Goal: Task Accomplishment & Management: Complete application form

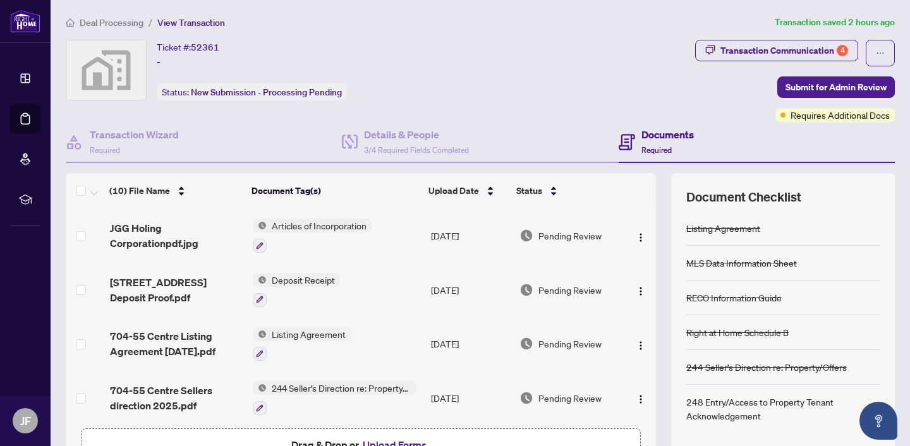
click at [124, 21] on span "Deal Processing" at bounding box center [112, 22] width 64 height 11
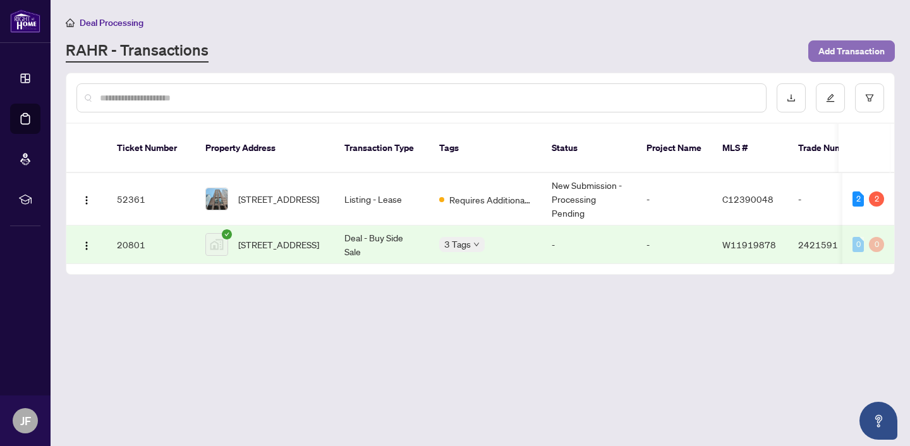
click at [843, 51] on span "Add Transaction" at bounding box center [851, 51] width 66 height 20
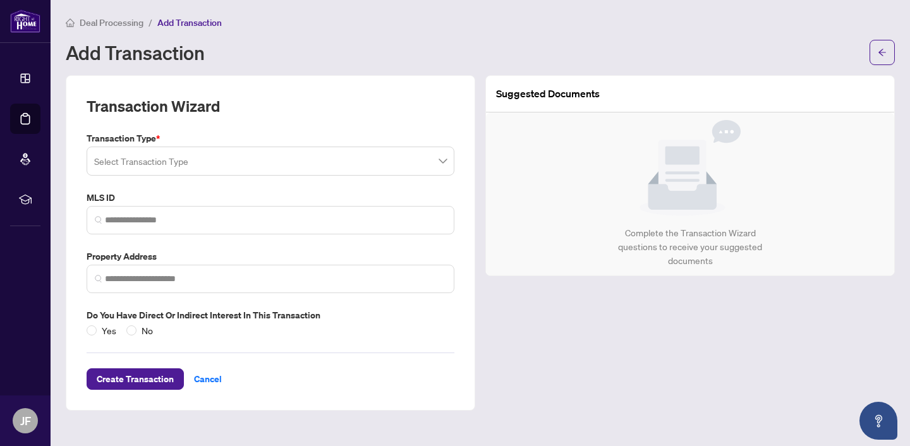
click at [298, 157] on input "search" at bounding box center [264, 163] width 341 height 28
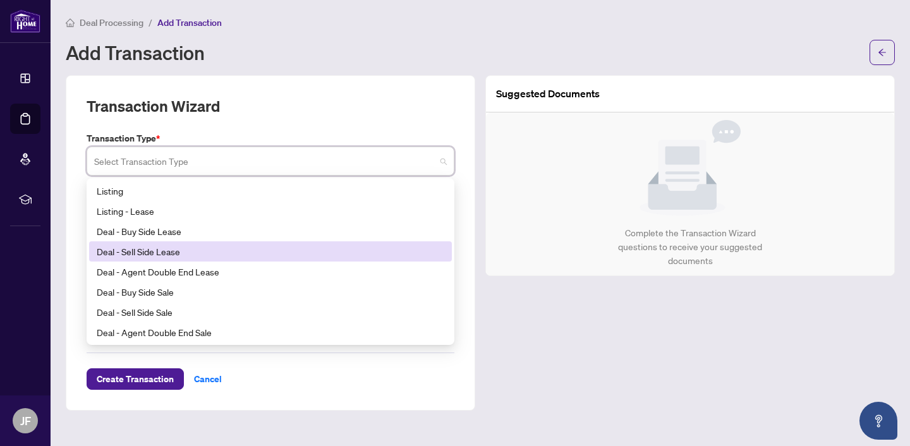
click at [164, 250] on div "Deal - Sell Side Lease" at bounding box center [270, 252] width 347 height 14
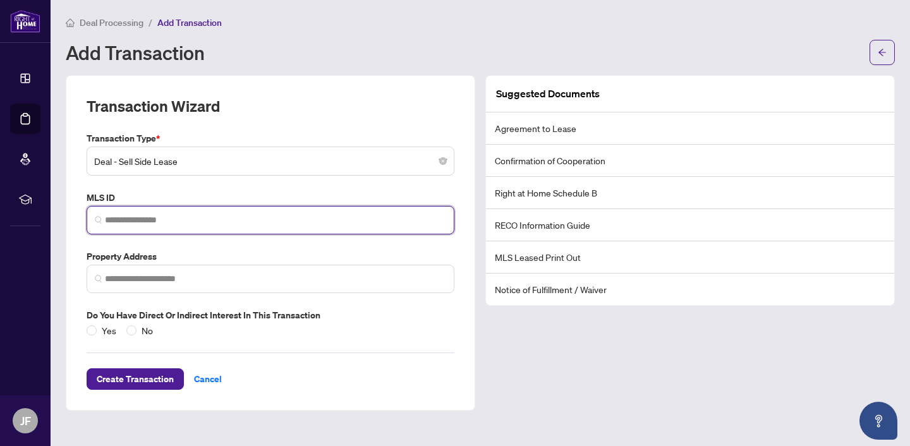
click at [162, 223] on input "search" at bounding box center [275, 220] width 341 height 13
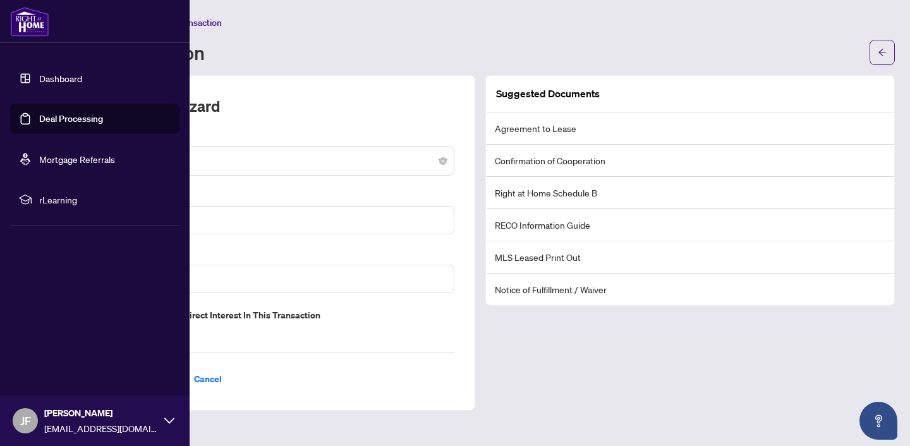
click at [18, 17] on img at bounding box center [29, 21] width 39 height 30
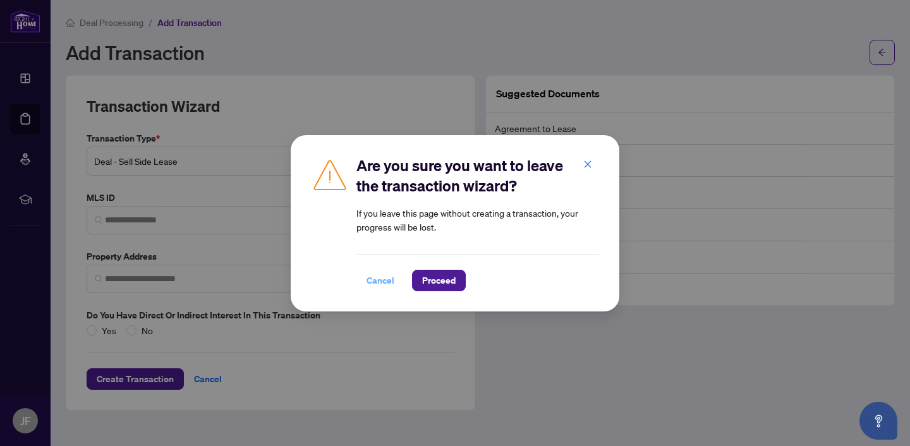
click at [377, 279] on span "Cancel" at bounding box center [380, 280] width 28 height 20
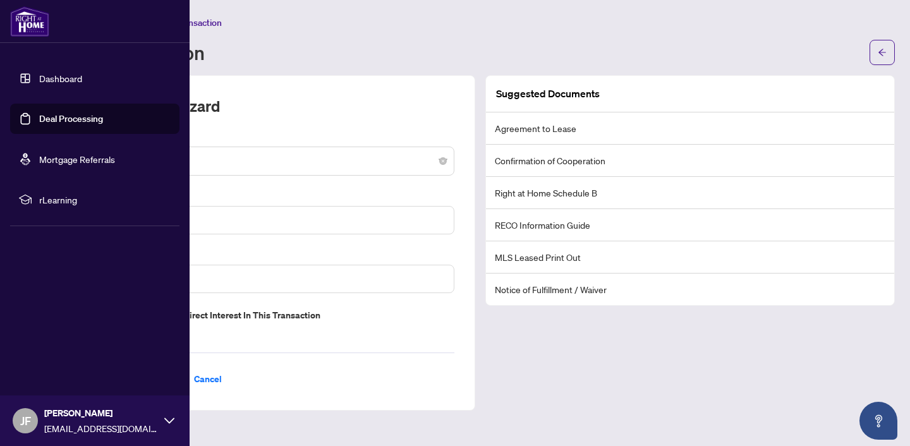
click at [18, 21] on img at bounding box center [29, 21] width 39 height 30
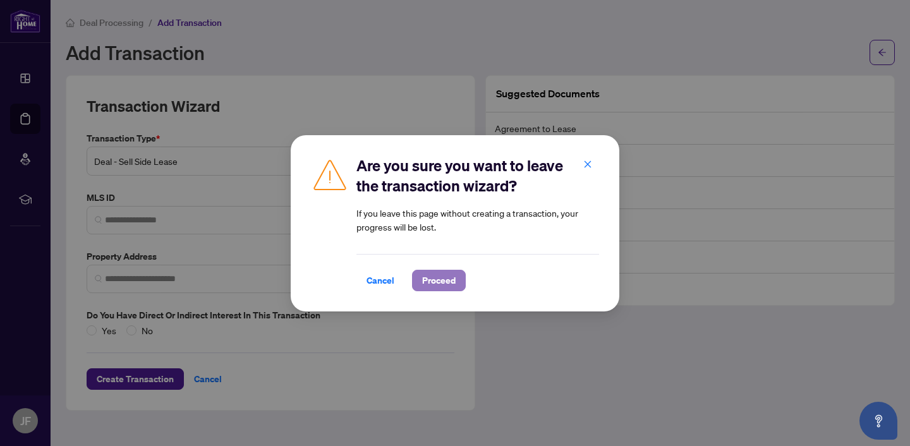
click at [444, 281] on span "Proceed" at bounding box center [438, 280] width 33 height 20
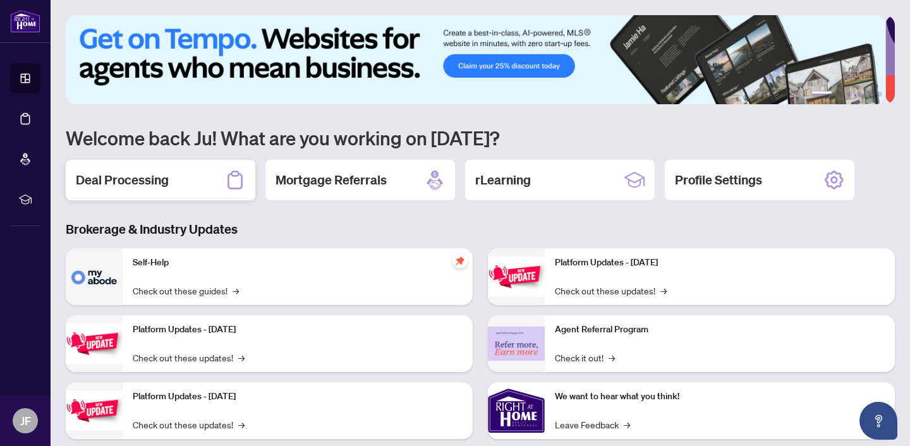
click at [149, 178] on h2 "Deal Processing" at bounding box center [122, 180] width 93 height 18
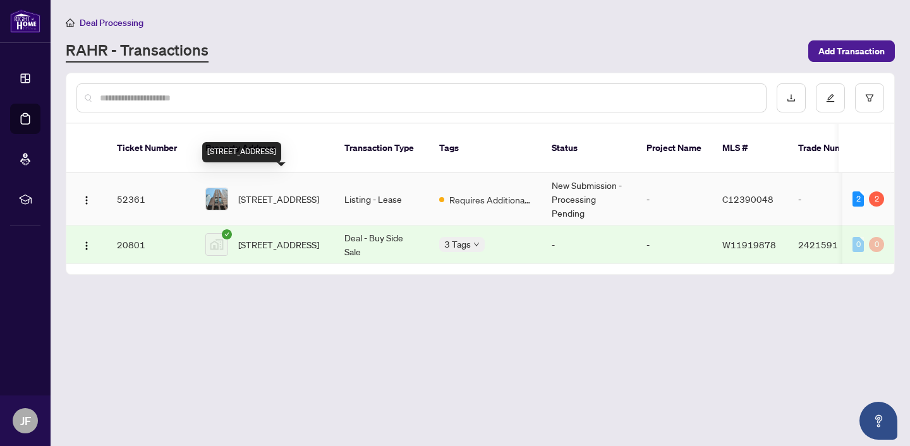
click at [255, 192] on span "[STREET_ADDRESS]" at bounding box center [278, 199] width 81 height 14
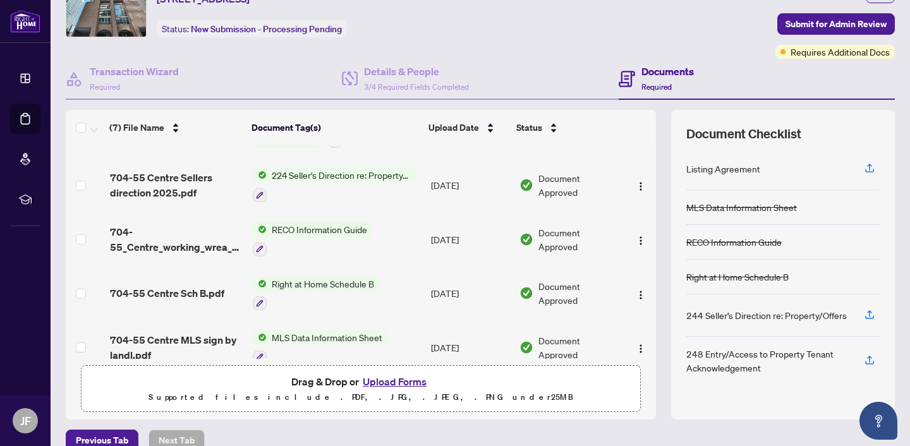
scroll to position [162, 0]
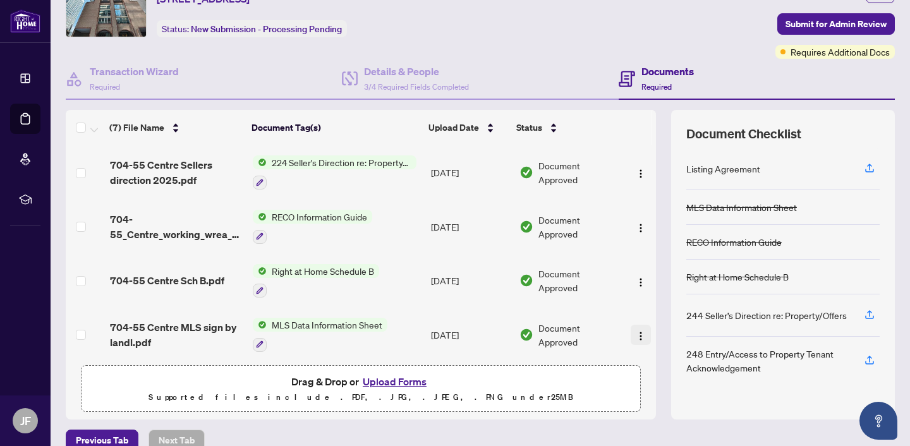
click at [636, 331] on img "button" at bounding box center [641, 336] width 10 height 10
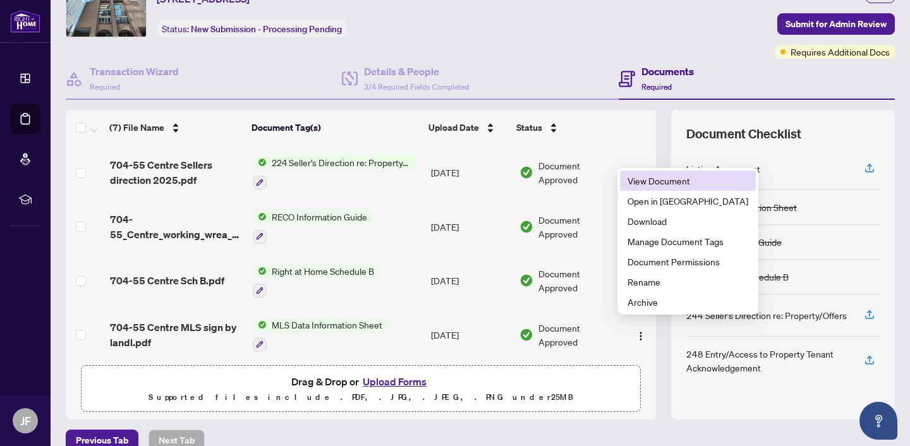
click at [677, 183] on span "View Document" at bounding box center [687, 181] width 121 height 14
